Goal: Information Seeking & Learning: Learn about a topic

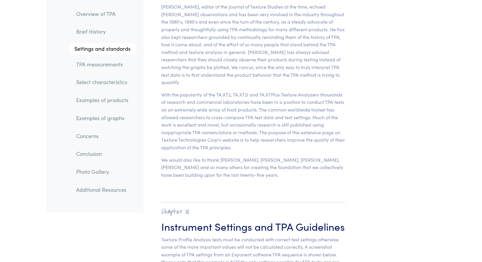
scroll to position [2304, 0]
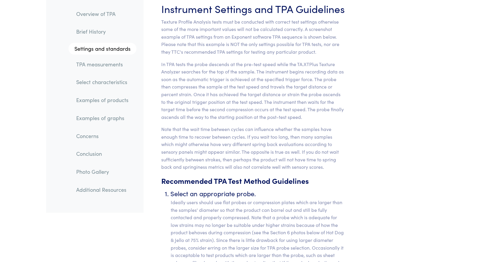
click at [95, 62] on link "TPA measurements" at bounding box center [104, 65] width 65 height 14
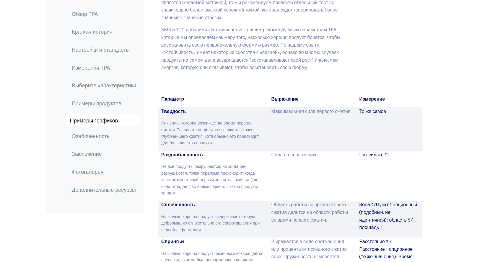
scroll to position [3876, 0]
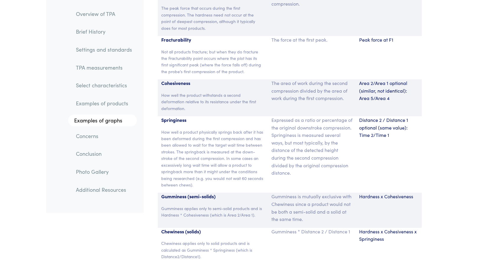
scroll to position [3969, 0]
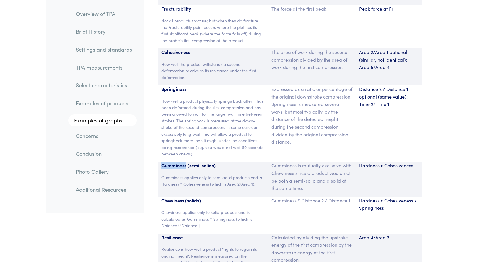
drag, startPoint x: 162, startPoint y: 150, endPoint x: 187, endPoint y: 150, distance: 25.4
click at [187, 162] on p "Gumminess (semi-solids)" at bounding box center [212, 166] width 103 height 8
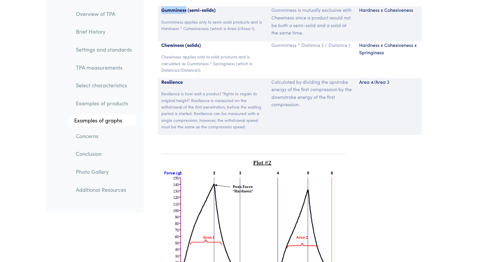
scroll to position [4001, 0]
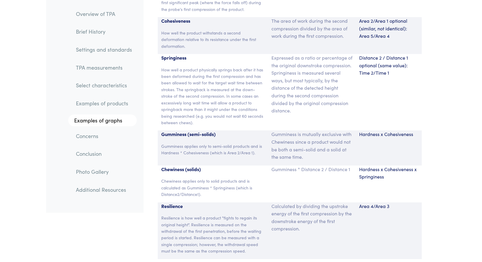
click at [281, 131] on p "Gumminess is mutually exclusive with Chewiness since a product would not be bot…" at bounding box center [312, 146] width 81 height 30
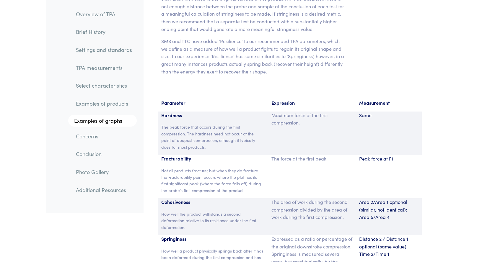
scroll to position [3782, 0]
